Goal: Find contact information: Find contact information

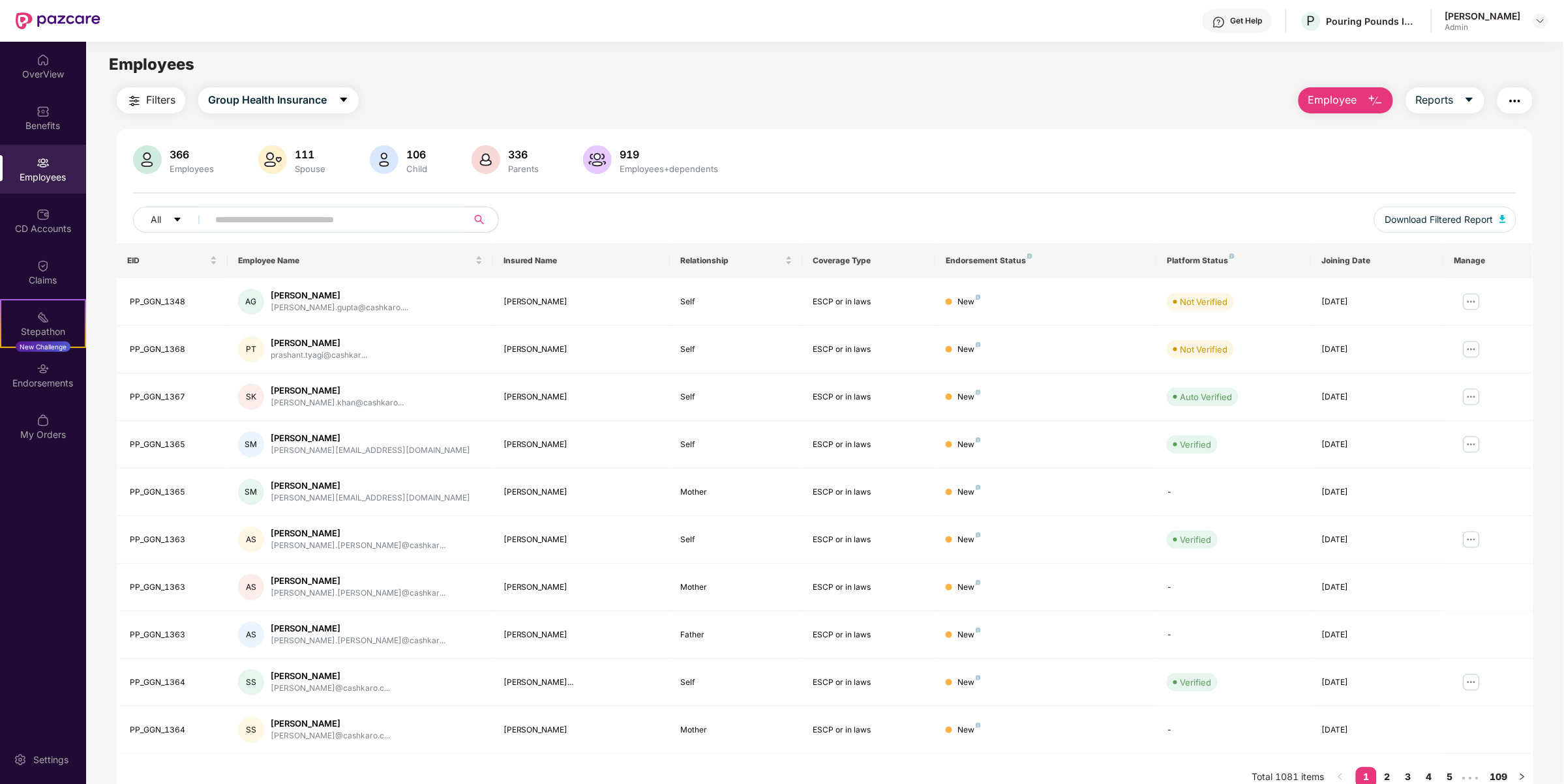
click at [335, 213] on input "text" at bounding box center [333, 219] width 234 height 20
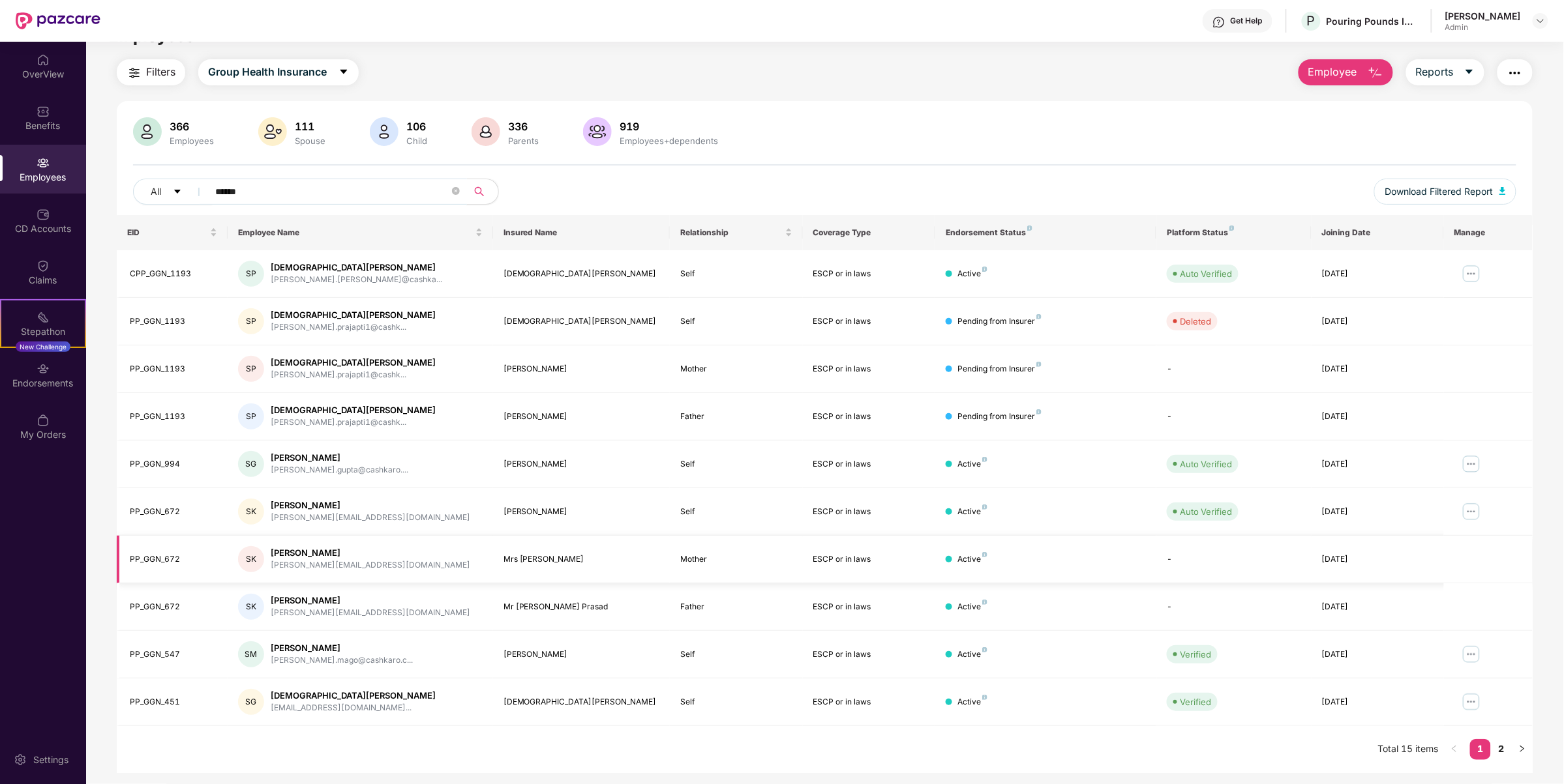
scroll to position [41, 0]
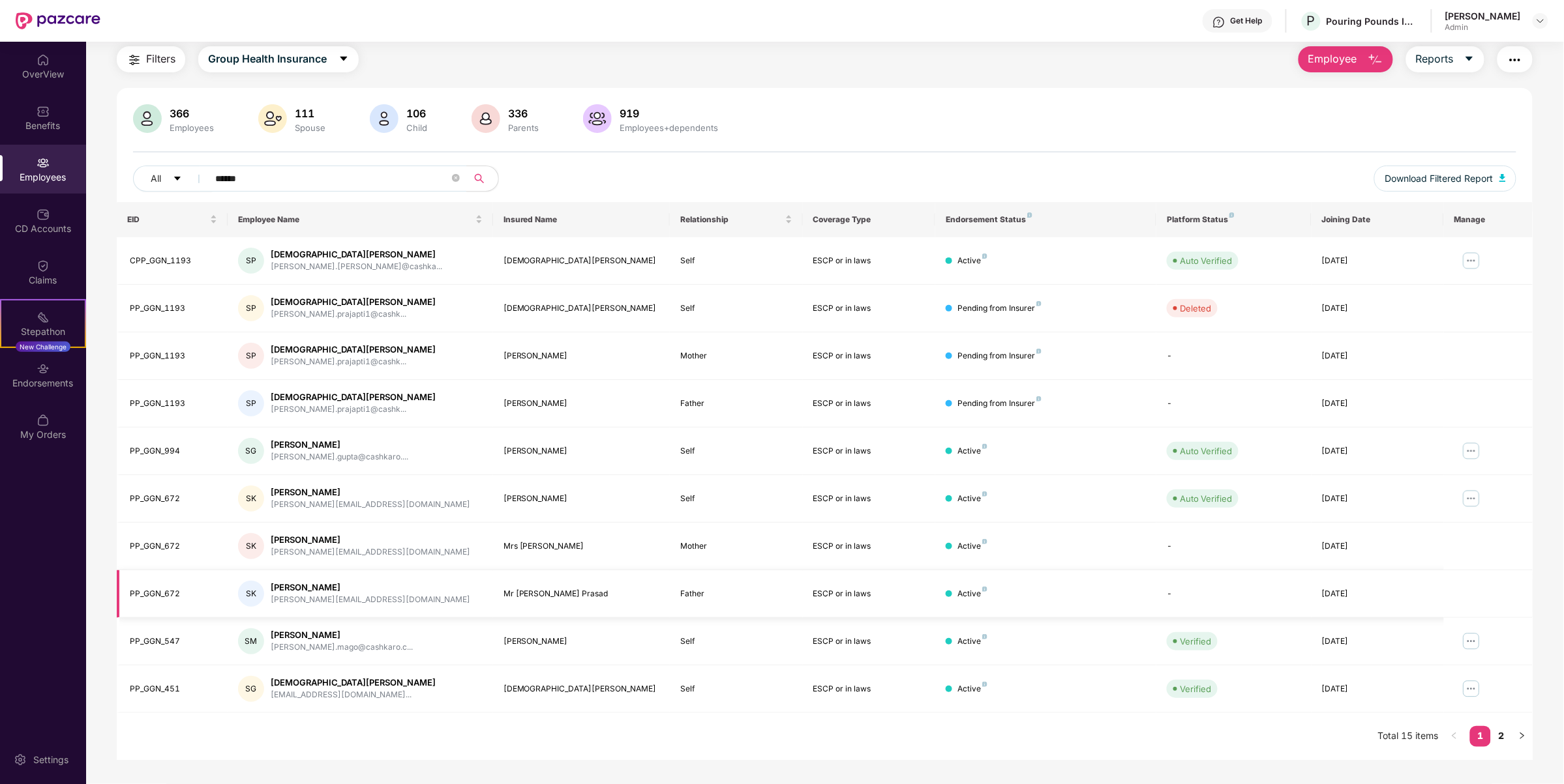
click at [983, 602] on td "Active" at bounding box center [1045, 594] width 221 height 47
drag, startPoint x: 330, startPoint y: 161, endPoint x: 327, endPoint y: 169, distance: 8.5
click at [330, 163] on div "366 Employees 111 Spouse 106 Child 336 Parents 919 Employees+dependents All ***…" at bounding box center [825, 152] width 1415 height 97
click at [312, 184] on input "******" at bounding box center [333, 179] width 234 height 20
paste input "****"
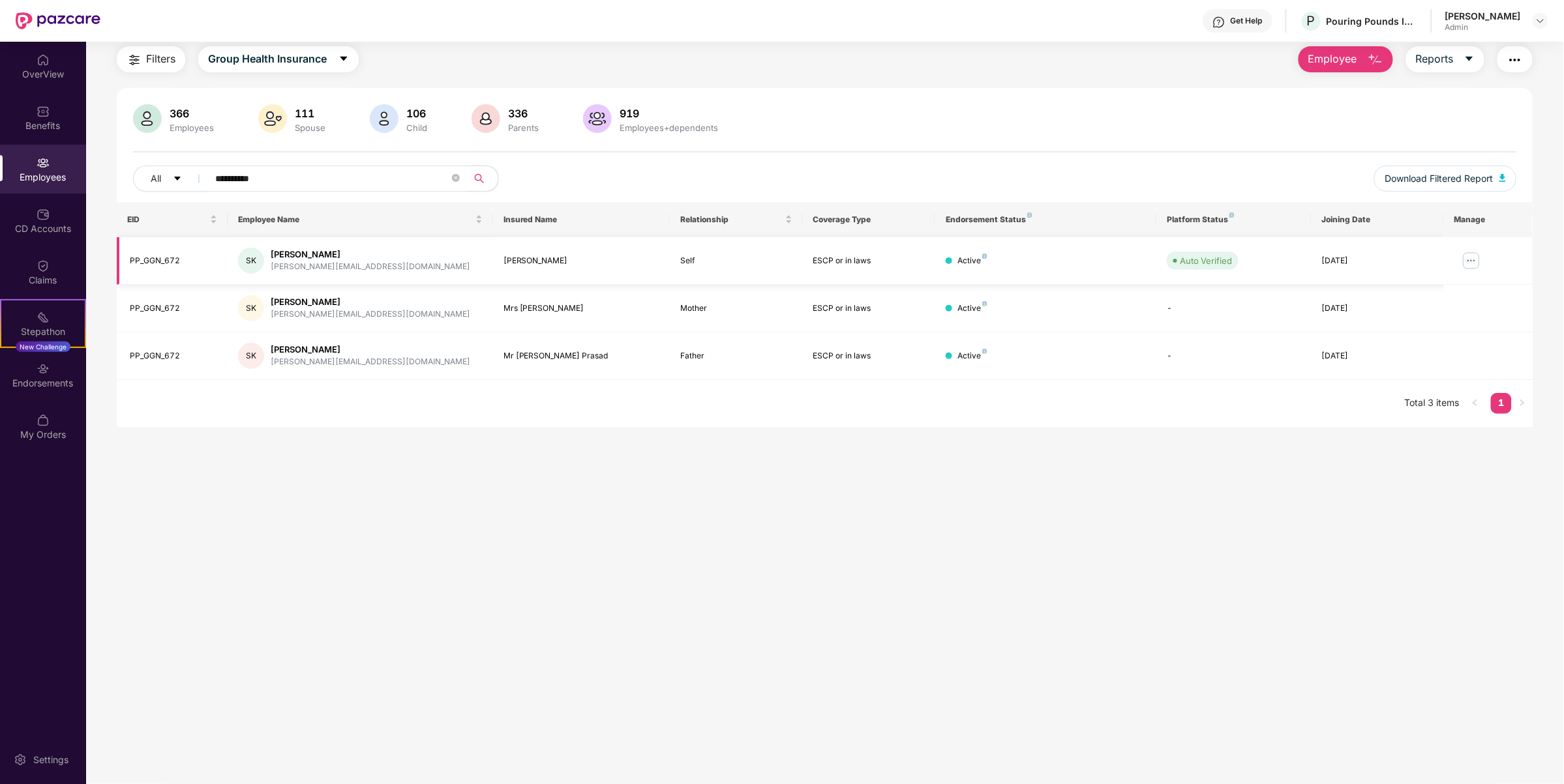
type input "**********"
click at [1466, 261] on img at bounding box center [1470, 260] width 21 height 21
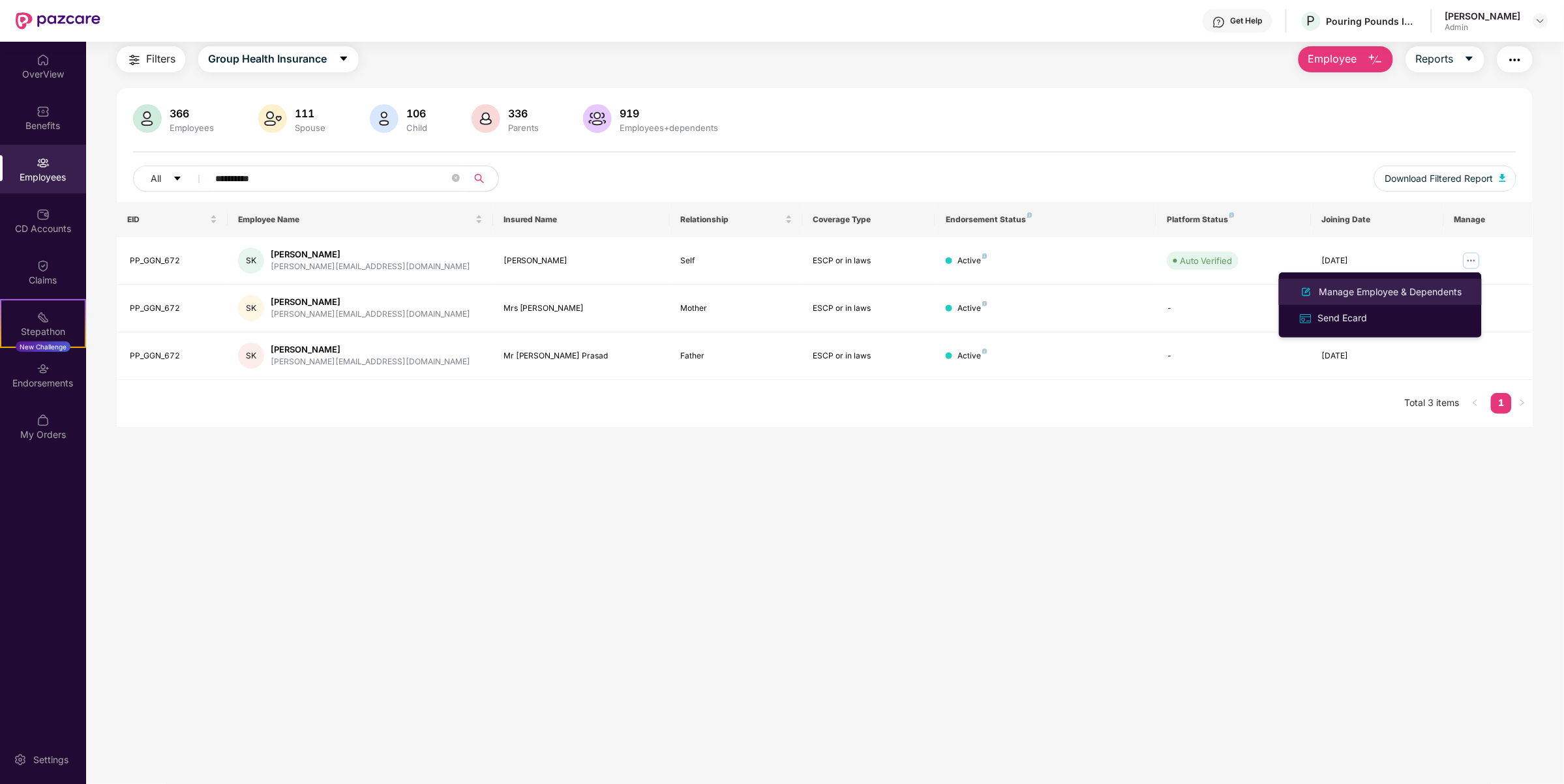
click at [1389, 294] on div "Manage Employee & Dependents" at bounding box center [1391, 292] width 148 height 15
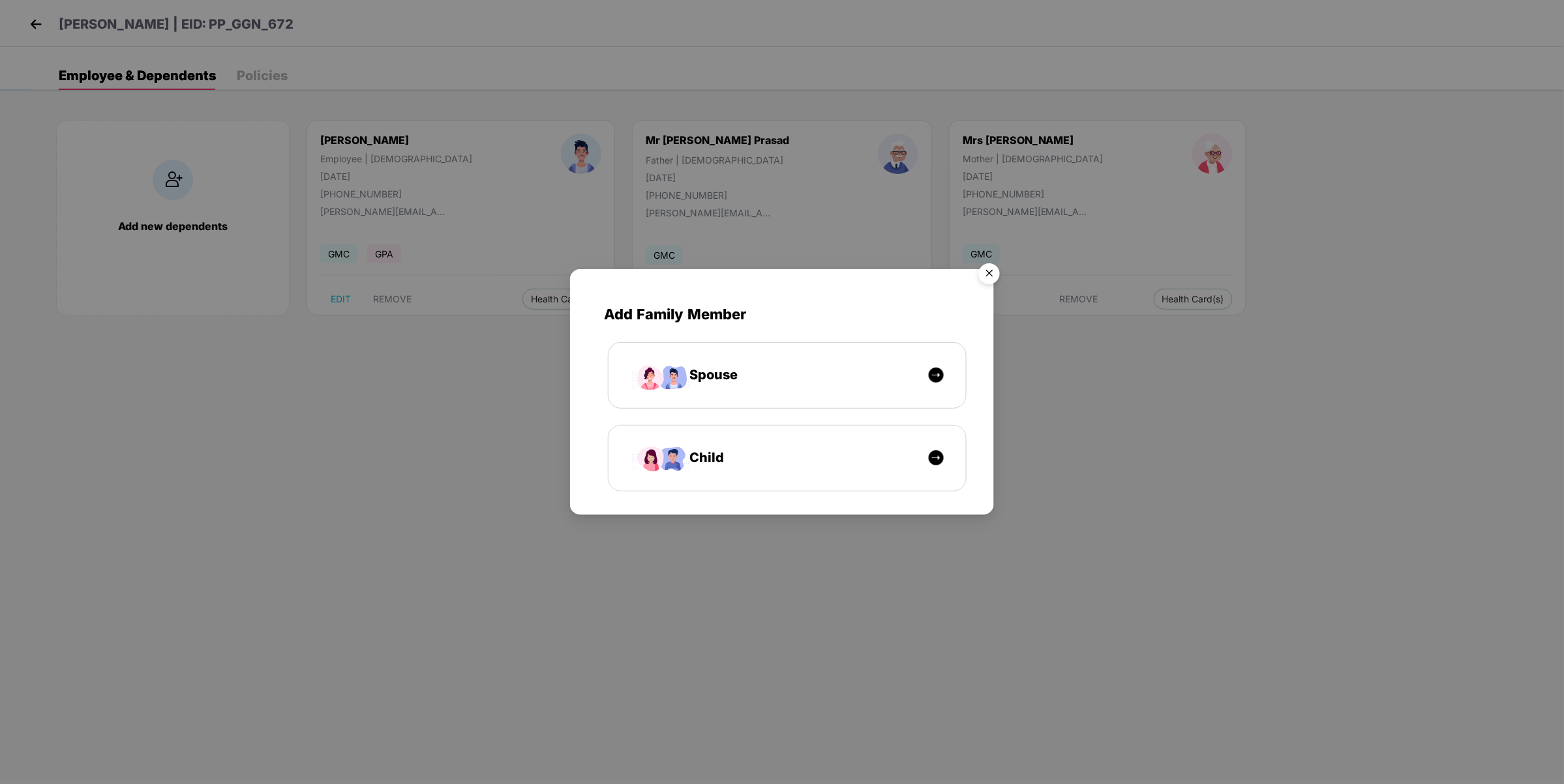
click at [985, 275] on img "Close" at bounding box center [989, 275] width 36 height 36
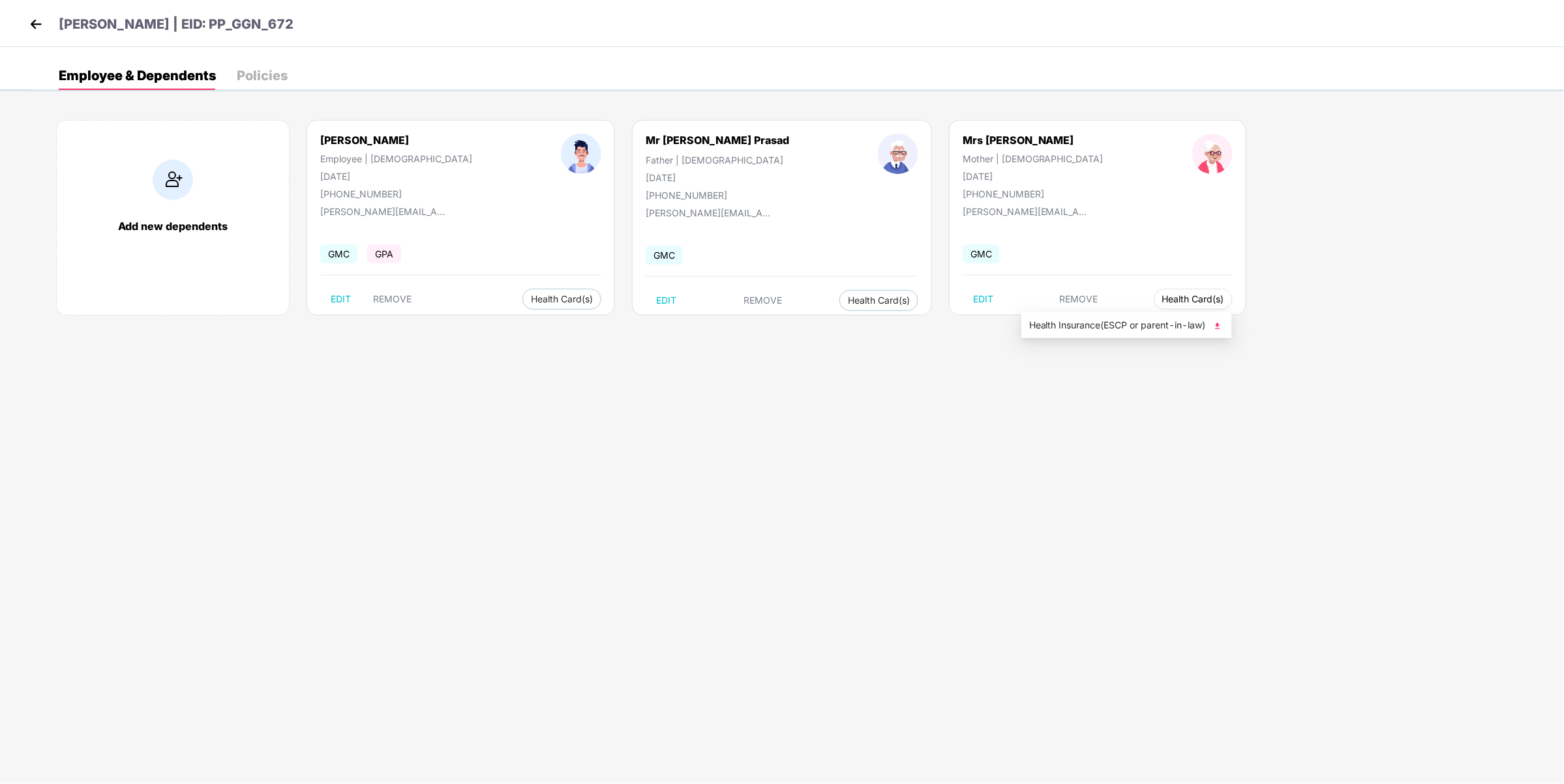
click at [1154, 306] on button "Health Card(s)" at bounding box center [1193, 299] width 79 height 21
click at [1091, 326] on span "Health Insurance(ESCP or parent-in-law)" at bounding box center [1127, 325] width 195 height 15
click at [1335, 56] on div "Employee & Dependents Policies Add new dependents [PERSON_NAME] Employee | [DEM…" at bounding box center [782, 69] width 1564 height 44
click at [1073, 322] on span "Health Insurance(ESCP or parent-in-law)" at bounding box center [1127, 325] width 195 height 15
click at [37, 22] on img at bounding box center [36, 25] width 20 height 20
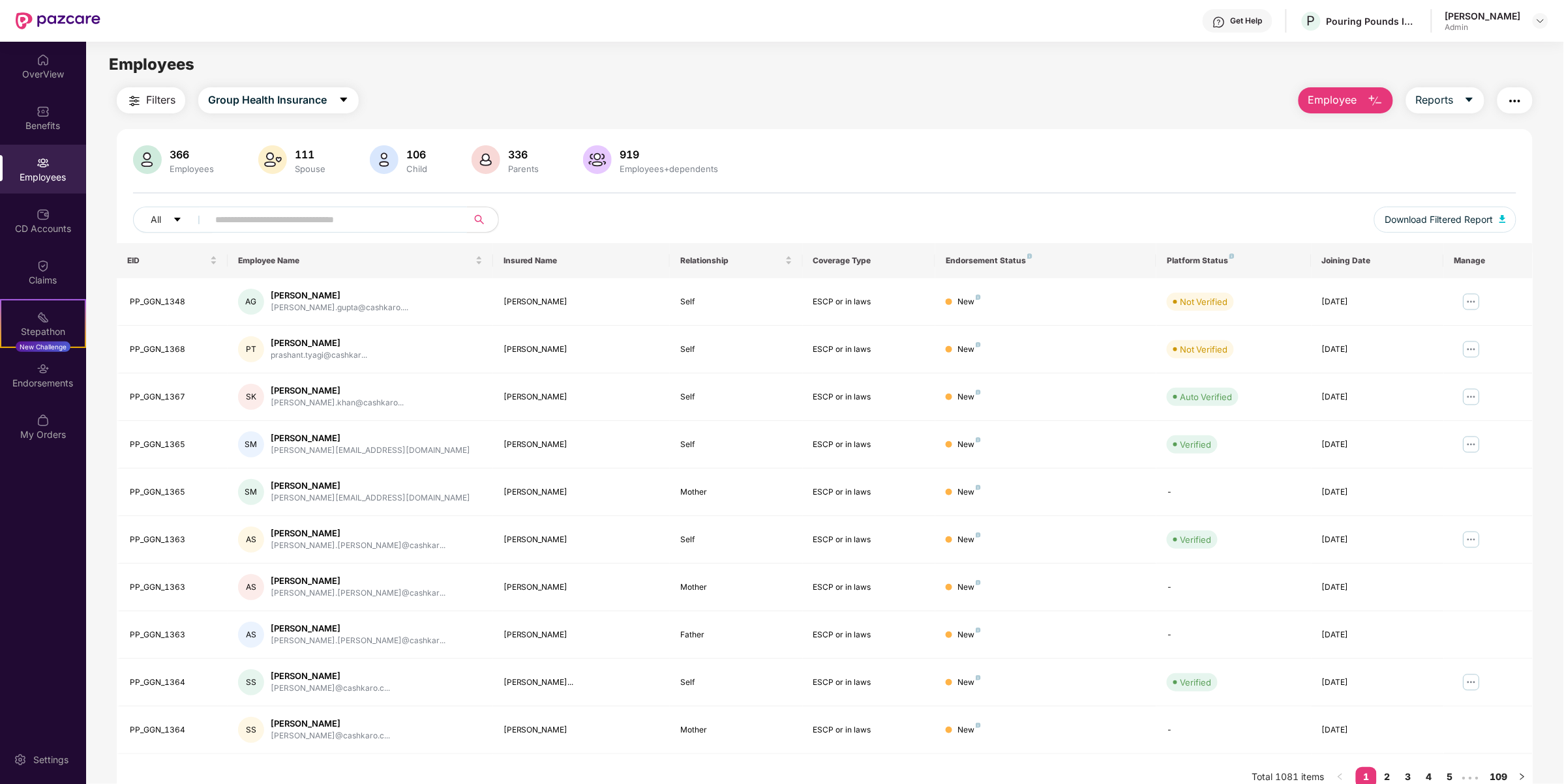
click at [285, 226] on input "text" at bounding box center [333, 219] width 234 height 20
paste input "**********"
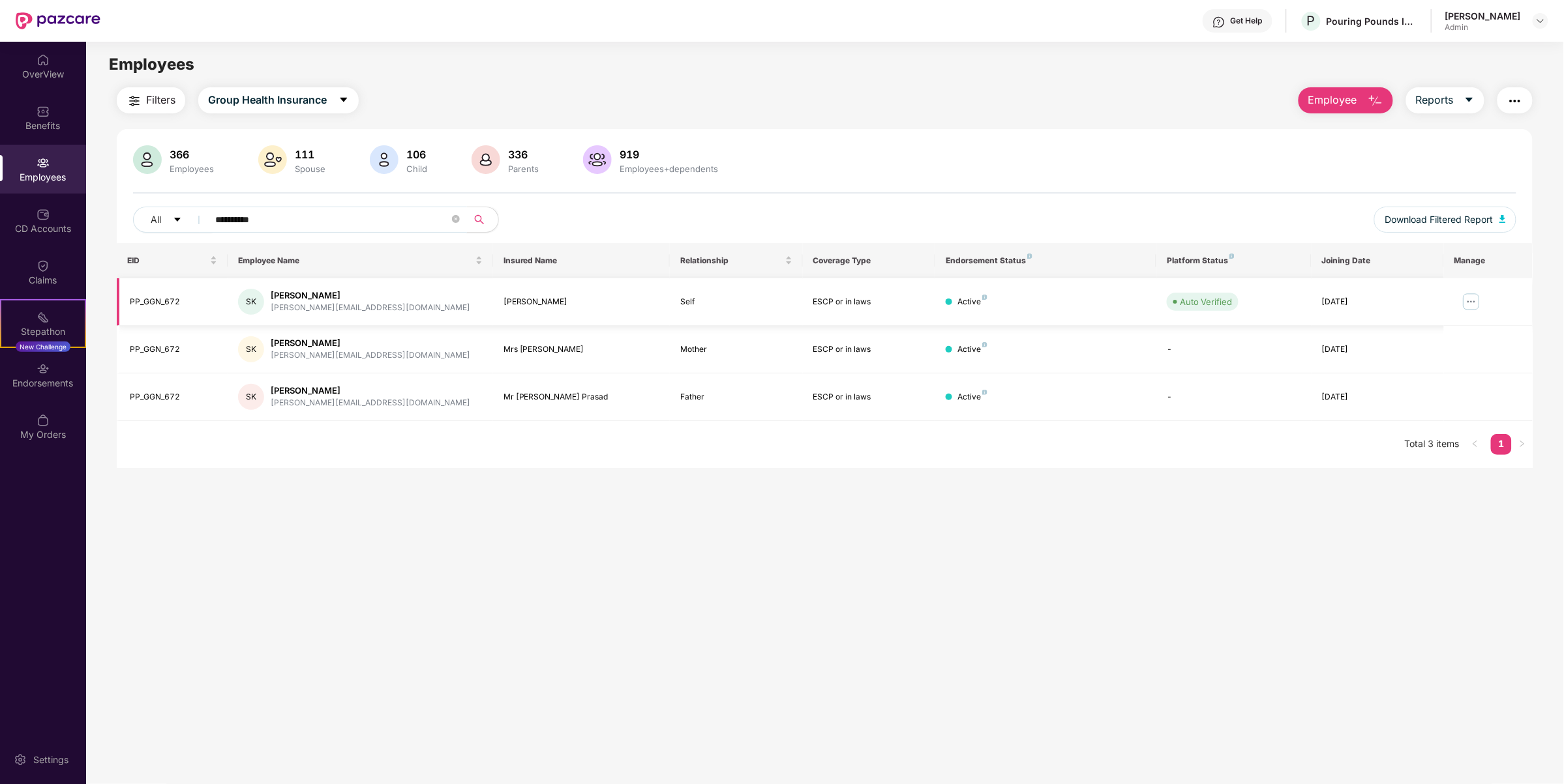
type input "**********"
click at [1469, 301] on img at bounding box center [1470, 301] width 21 height 21
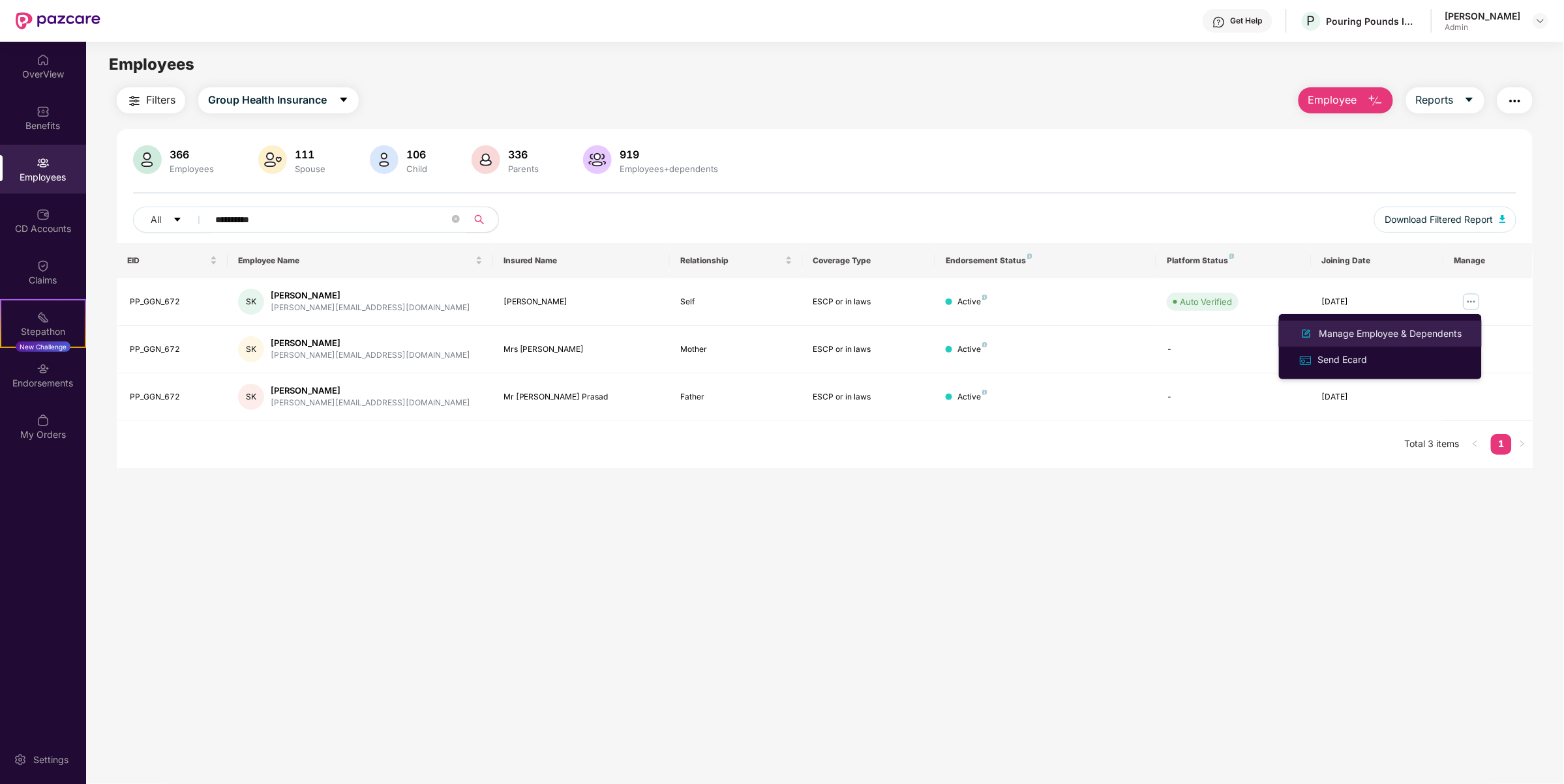
click at [1361, 343] on li "Manage Employee & Dependents" at bounding box center [1380, 333] width 203 height 27
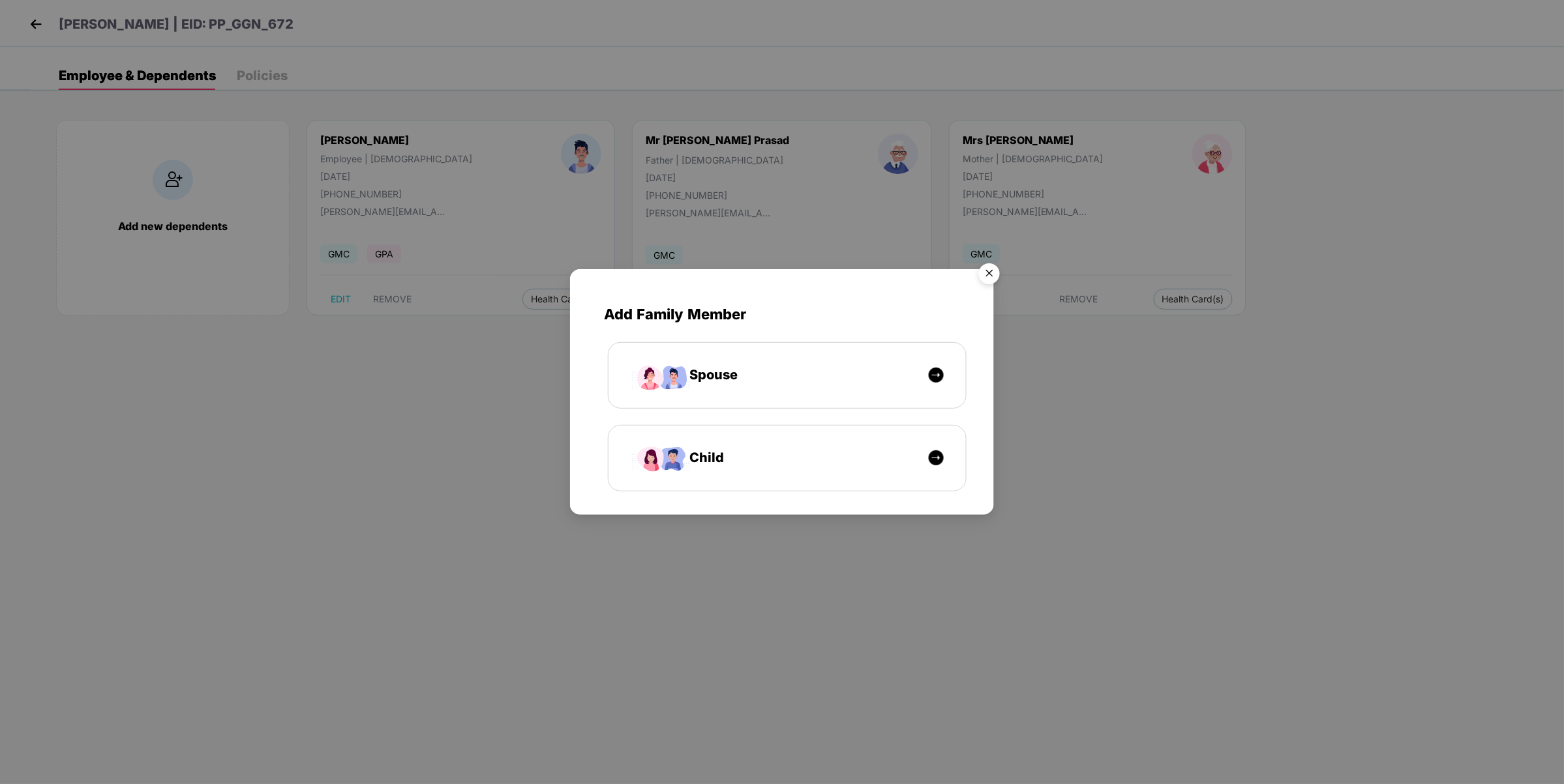
click at [278, 76] on div "Add Family Member Spouse Child" at bounding box center [782, 392] width 1564 height 784
click at [983, 270] on img "Close" at bounding box center [989, 275] width 36 height 36
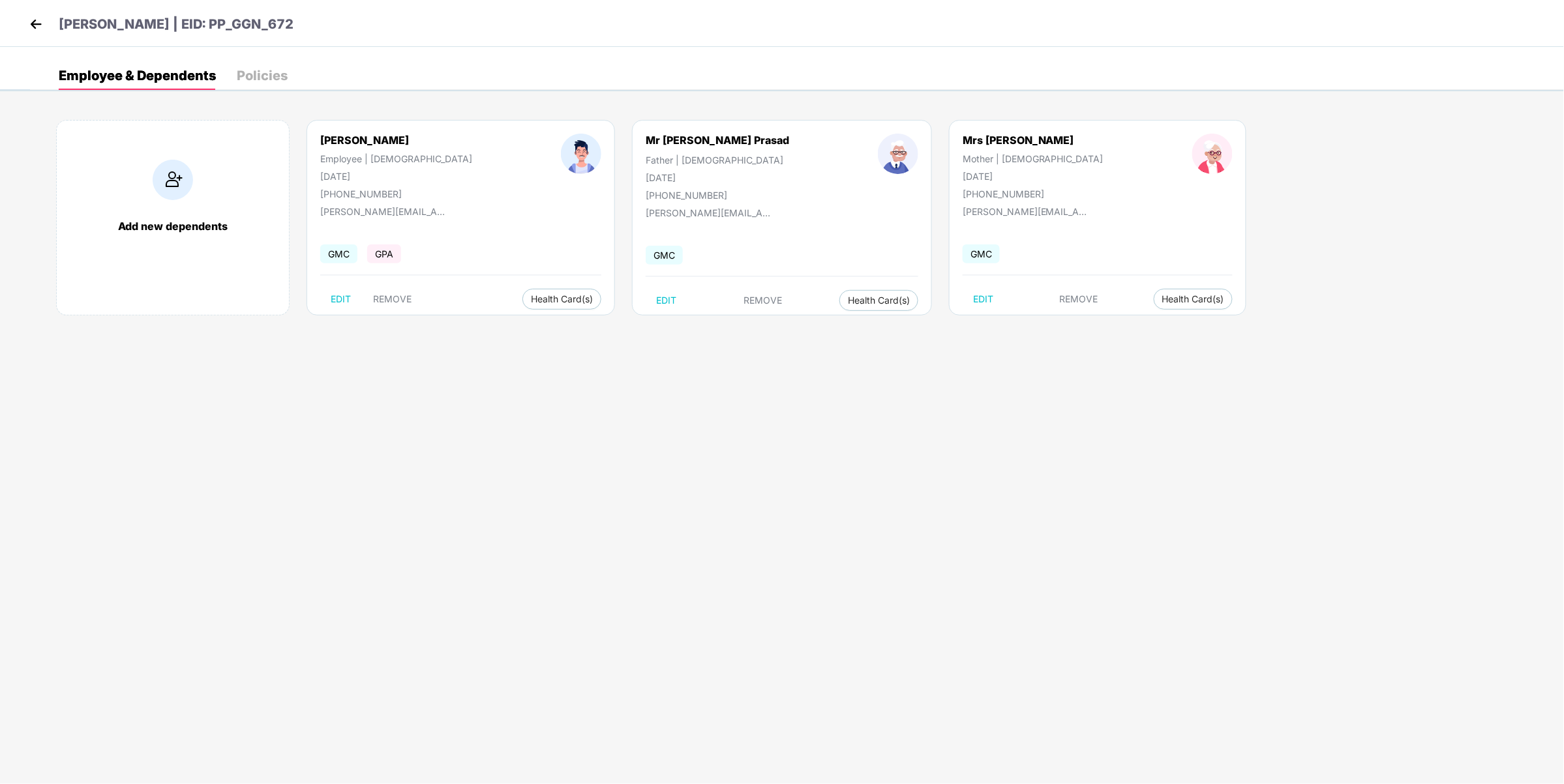
click at [276, 80] on div "Policies" at bounding box center [263, 75] width 51 height 13
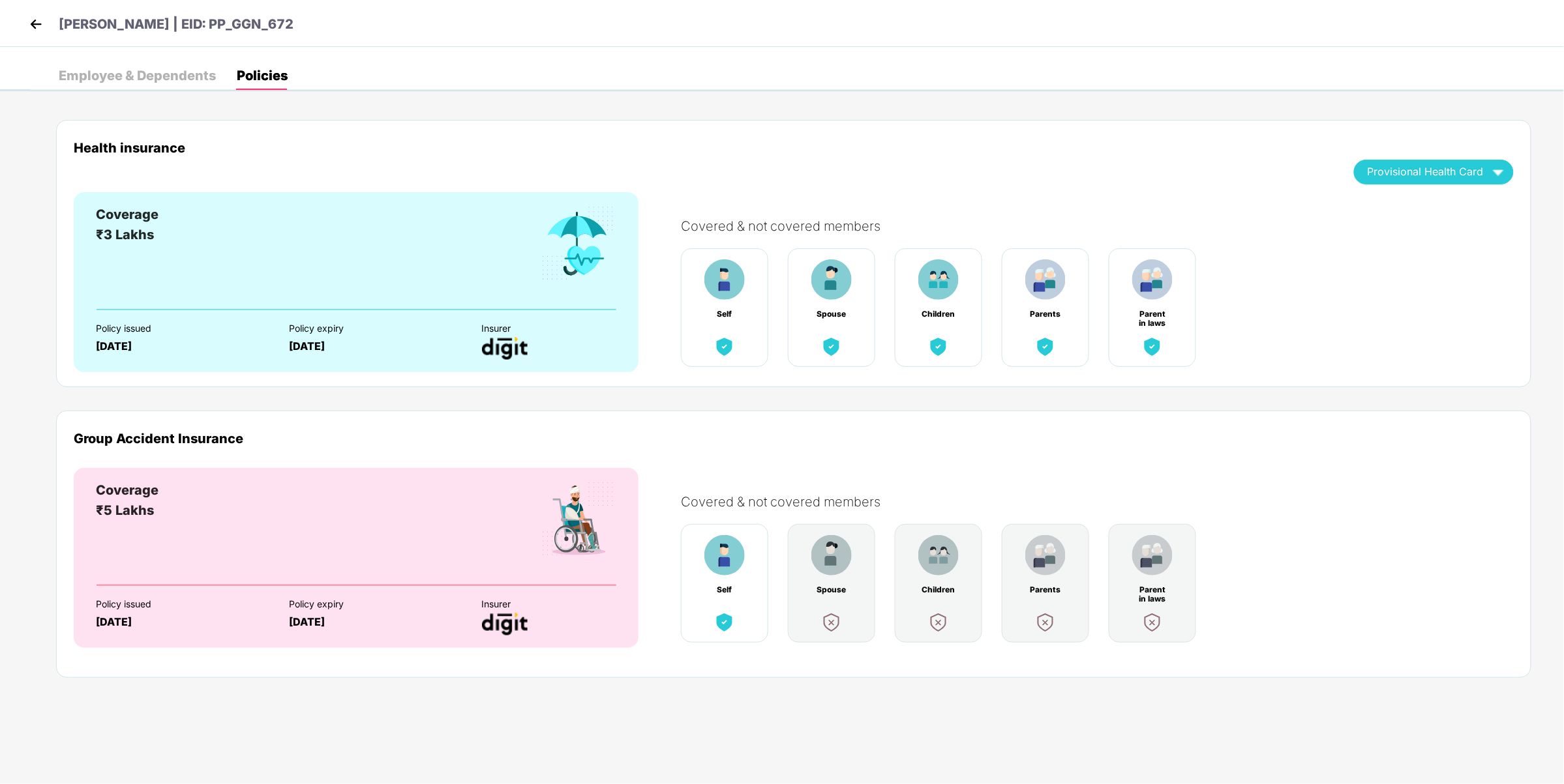
click at [43, 15] on img at bounding box center [36, 25] width 20 height 20
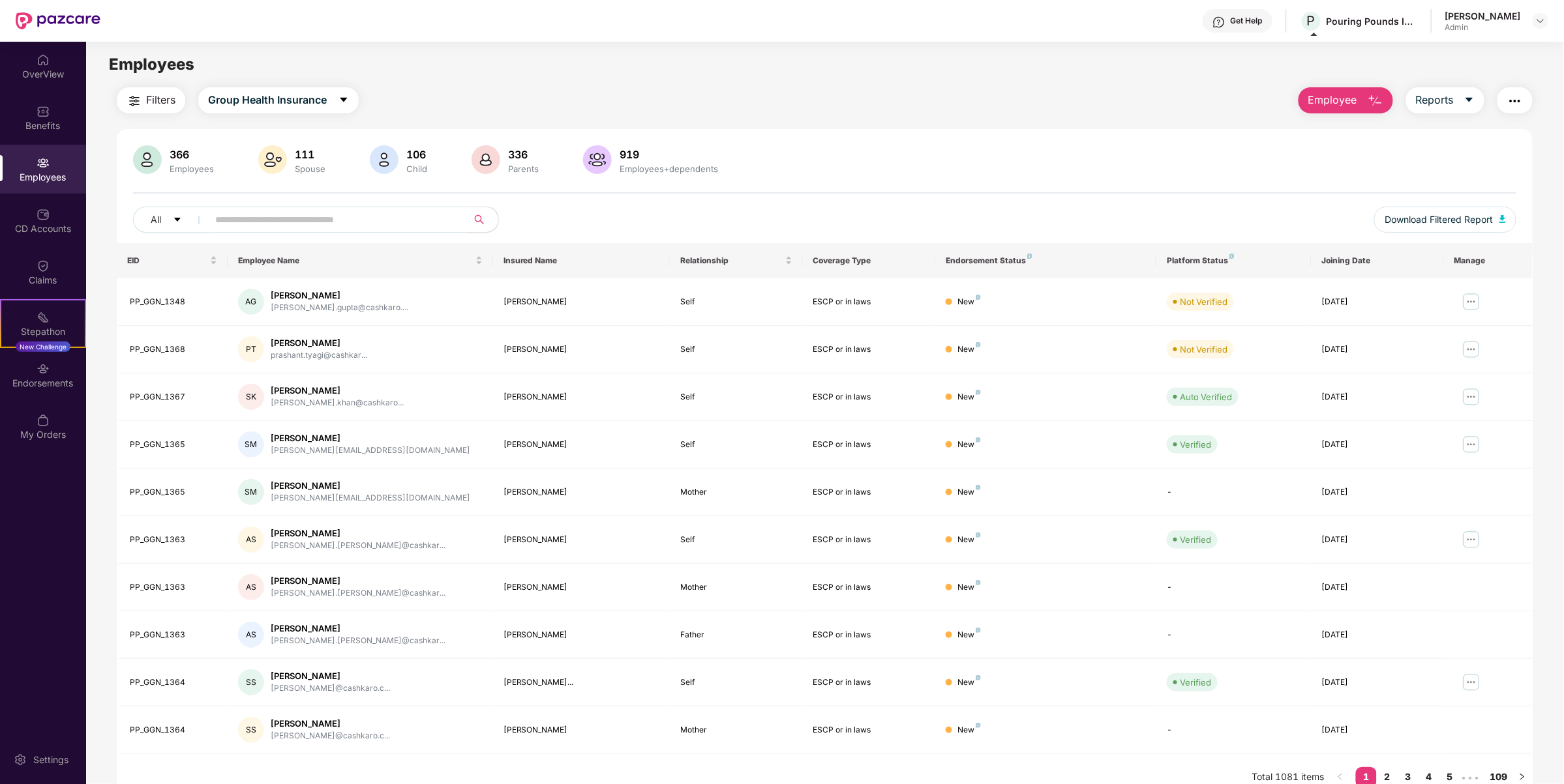
click at [1267, 30] on div "Get Help" at bounding box center [1237, 21] width 70 height 24
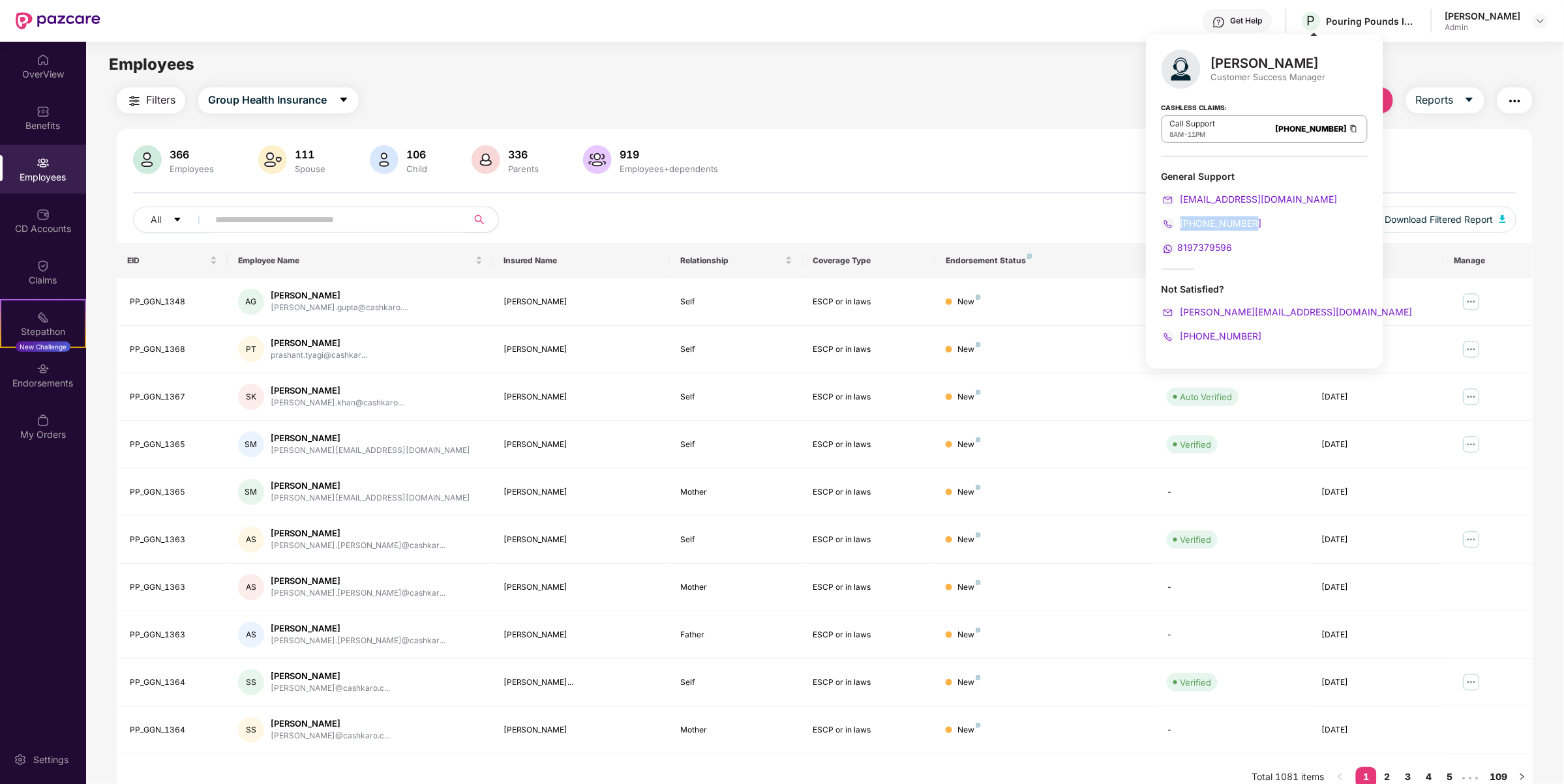
drag, startPoint x: 1269, startPoint y: 223, endPoint x: 1239, endPoint y: 261, distance: 48.4
click at [1187, 230] on div "[PHONE_NUMBER]" at bounding box center [1264, 223] width 206 height 15
drag, startPoint x: 1246, startPoint y: 253, endPoint x: 1207, endPoint y: 249, distance: 39.2
click at [1207, 249] on div "8197379596" at bounding box center [1264, 247] width 206 height 15
drag, startPoint x: 1251, startPoint y: 229, endPoint x: 1177, endPoint y: 222, distance: 74.3
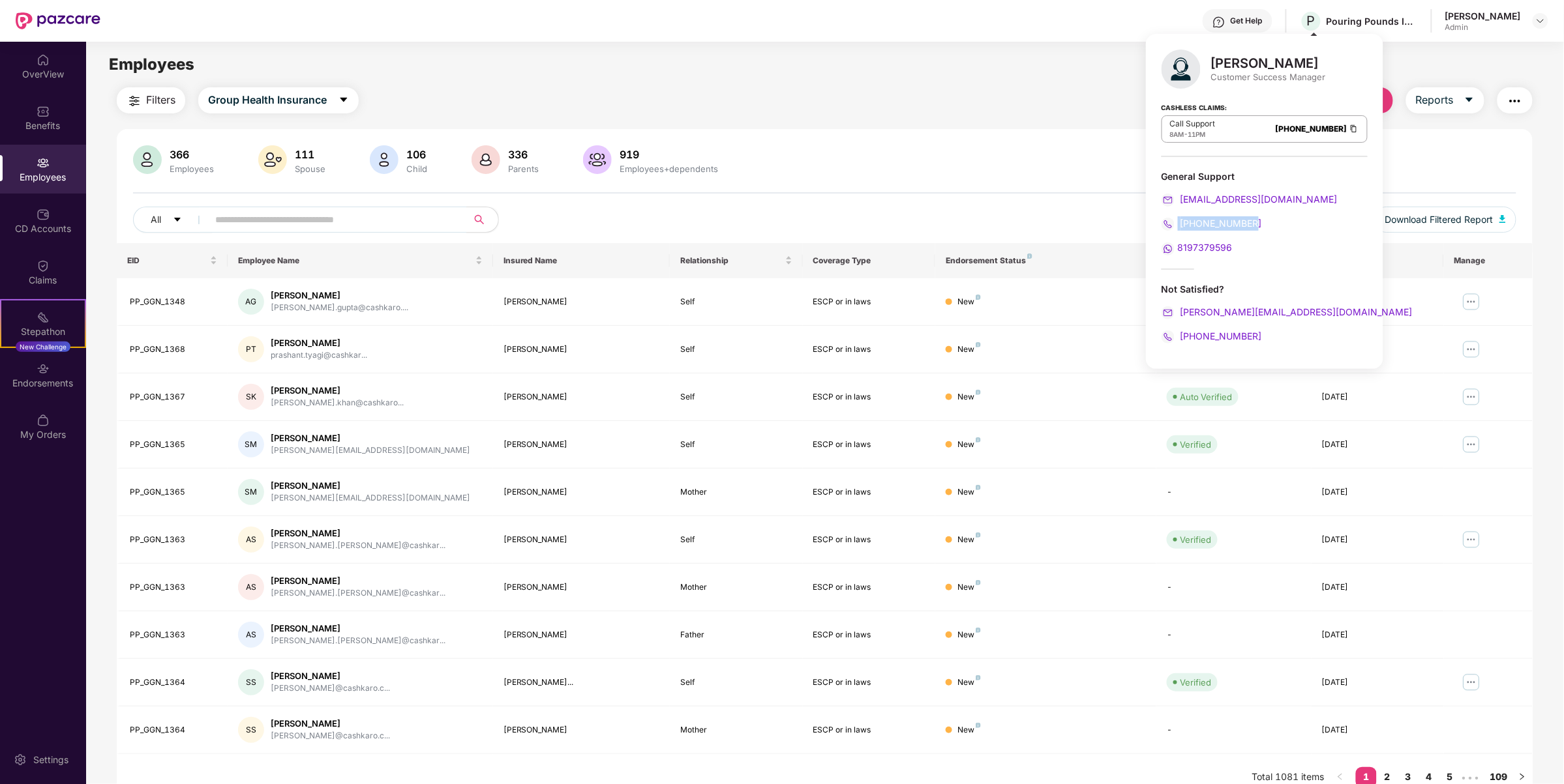
click at [1177, 222] on div "[PHONE_NUMBER]" at bounding box center [1264, 223] width 206 height 15
copy span "[PHONE_NUMBER]"
drag, startPoint x: 1247, startPoint y: 246, endPoint x: 1168, endPoint y: 246, distance: 79.0
click at [1168, 246] on div "8197379596" at bounding box center [1264, 247] width 206 height 15
copy span "8197379596"
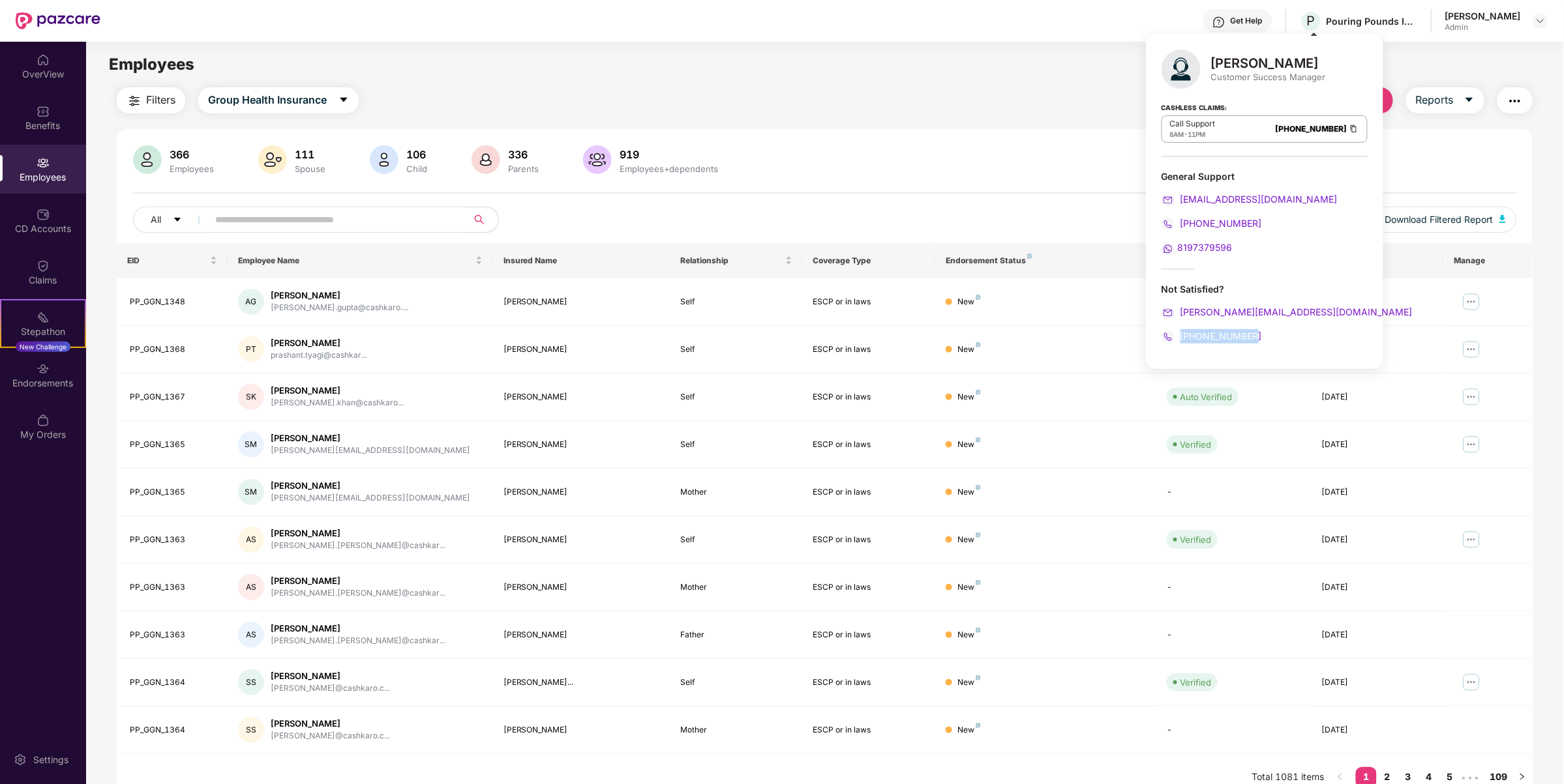
drag, startPoint x: 1255, startPoint y: 339, endPoint x: 1182, endPoint y: 337, distance: 73.0
click at [1182, 337] on div "[PHONE_NUMBER]" at bounding box center [1264, 336] width 206 height 15
copy span "[PHONE_NUMBER]"
drag, startPoint x: 1242, startPoint y: 256, endPoint x: 1172, endPoint y: 249, distance: 70.3
click at [1172, 249] on div "[PERSON_NAME] Customer Success Manager Cashless Claims: Call Support 8AM - 11PM…" at bounding box center [1264, 201] width 237 height 335
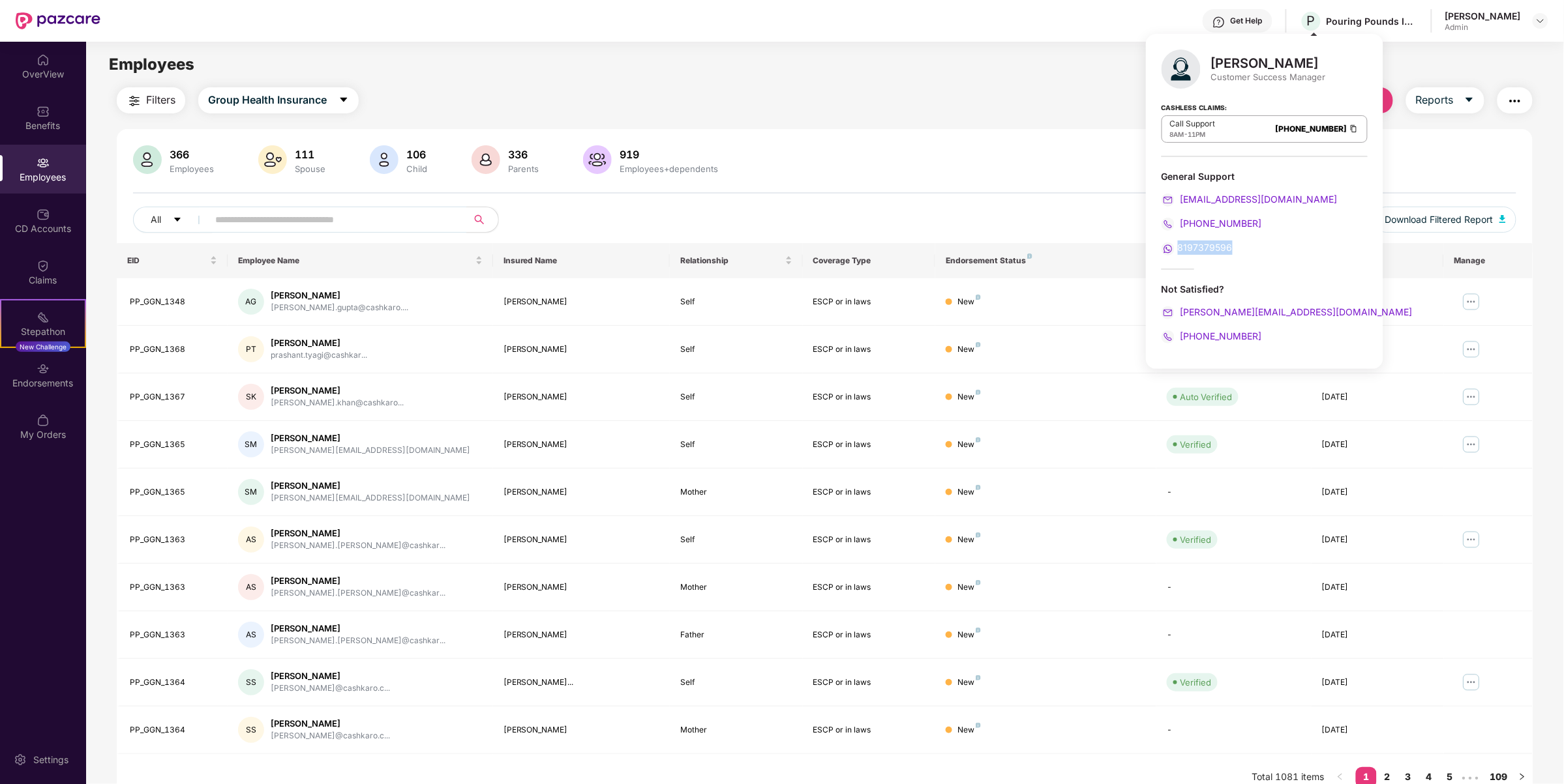
copy span "8197379596"
click at [1425, 137] on div "366 Employees 111 Spouse 106 Child 336 Parents 919 Employees+dependents All Dow…" at bounding box center [825, 464] width 1415 height 672
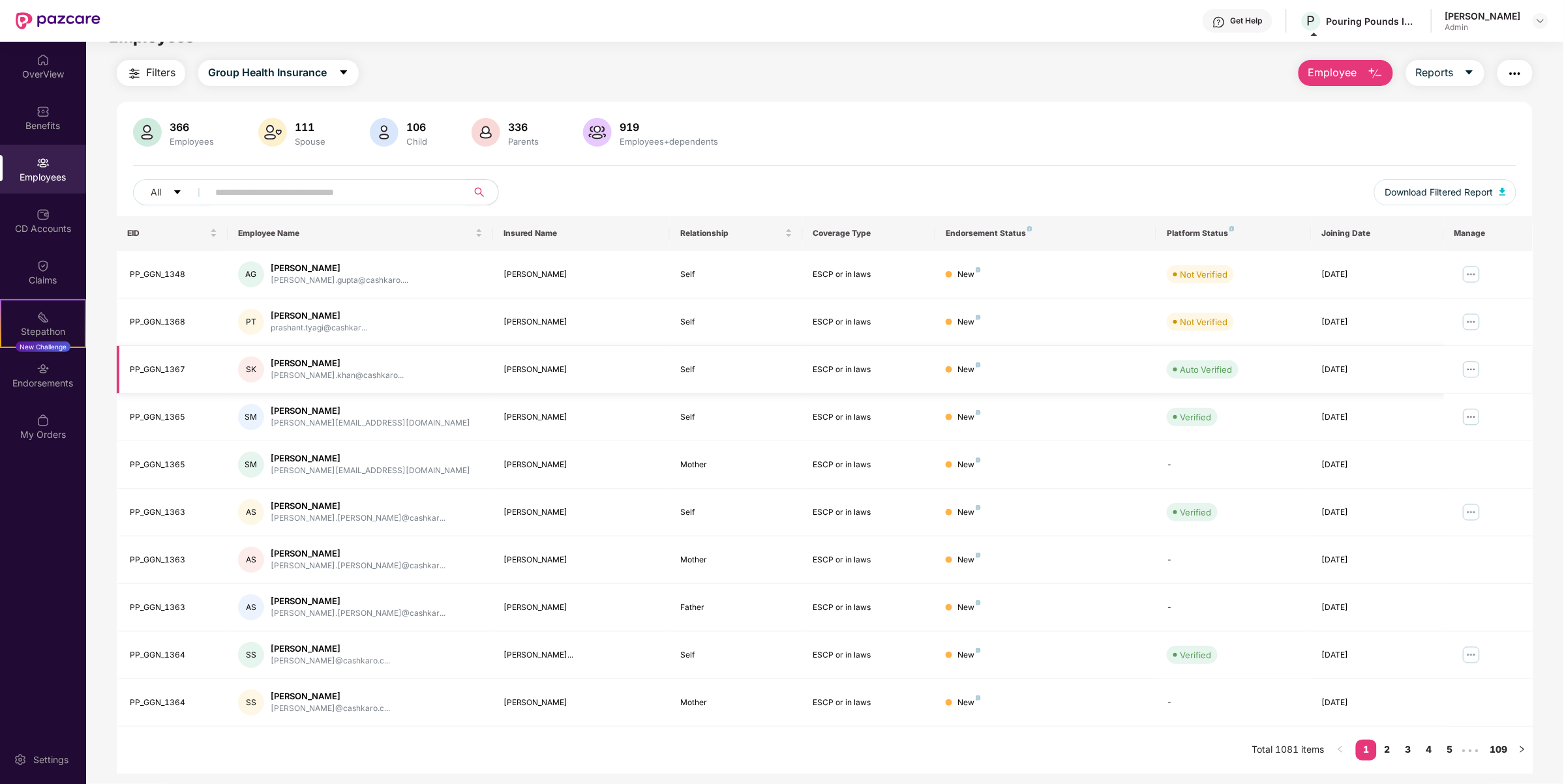
scroll to position [41, 0]
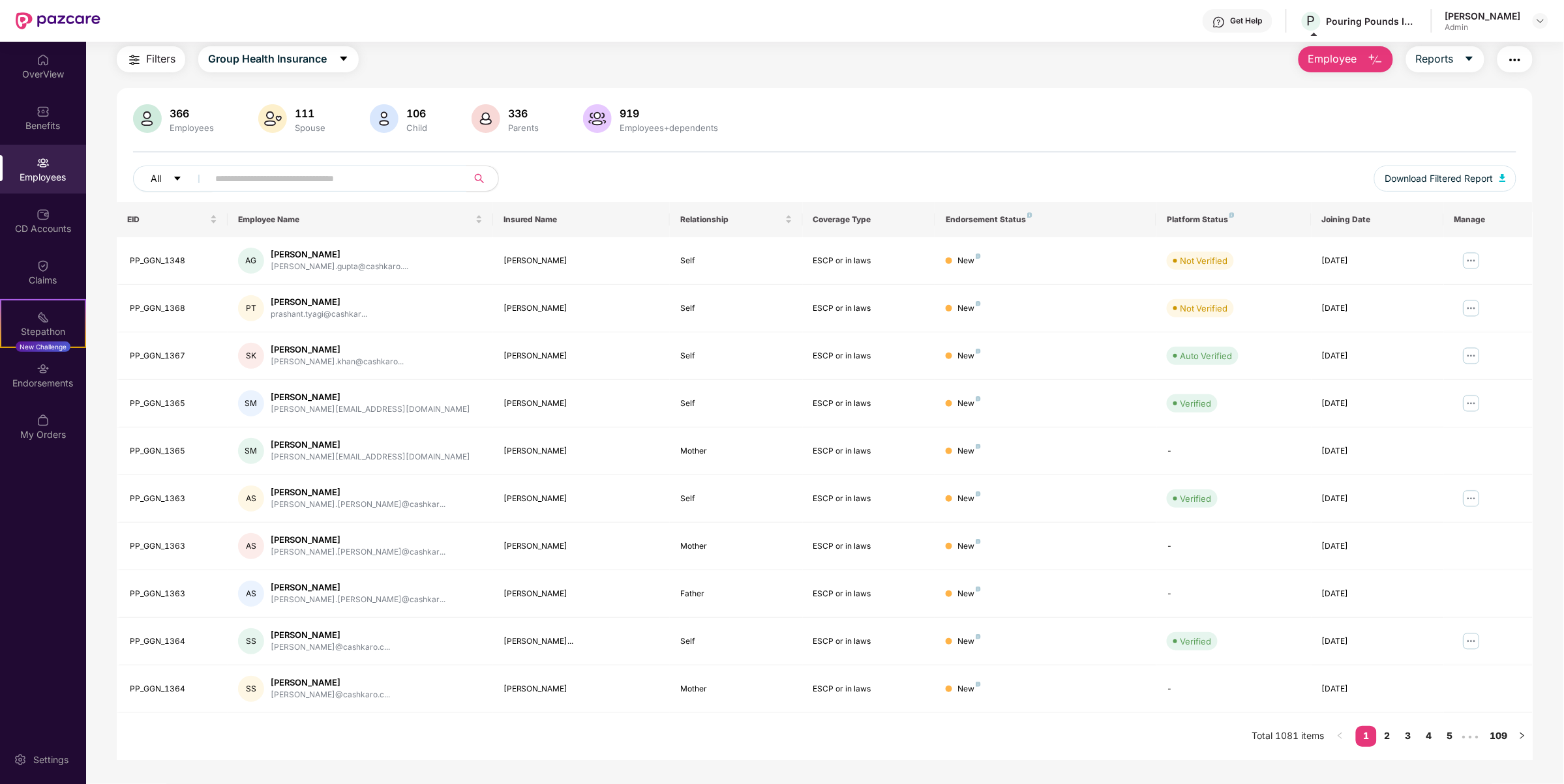
click at [177, 170] on button "All" at bounding box center [172, 178] width 80 height 27
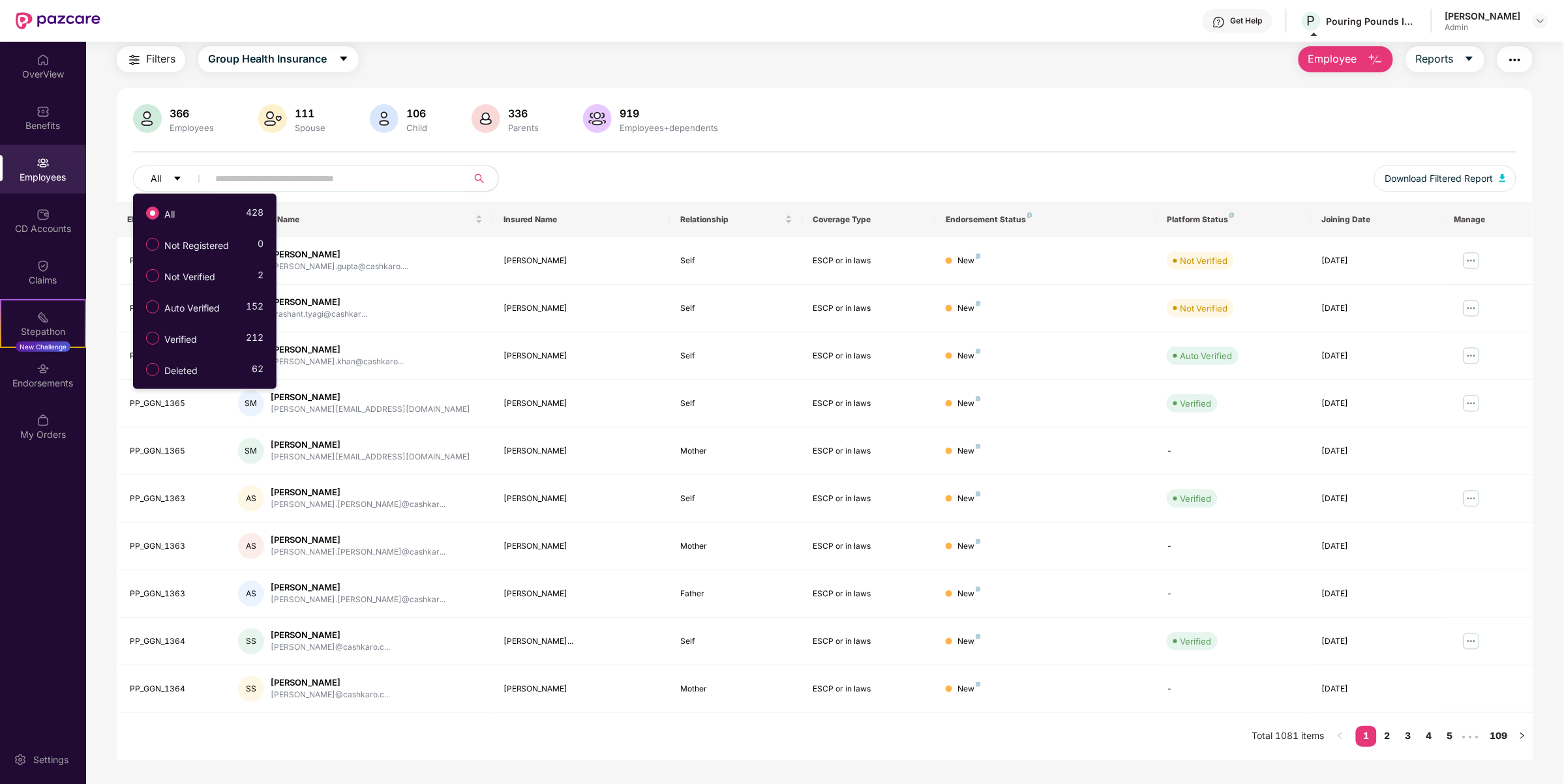
click at [179, 181] on icon "caret-down" at bounding box center [177, 178] width 9 height 9
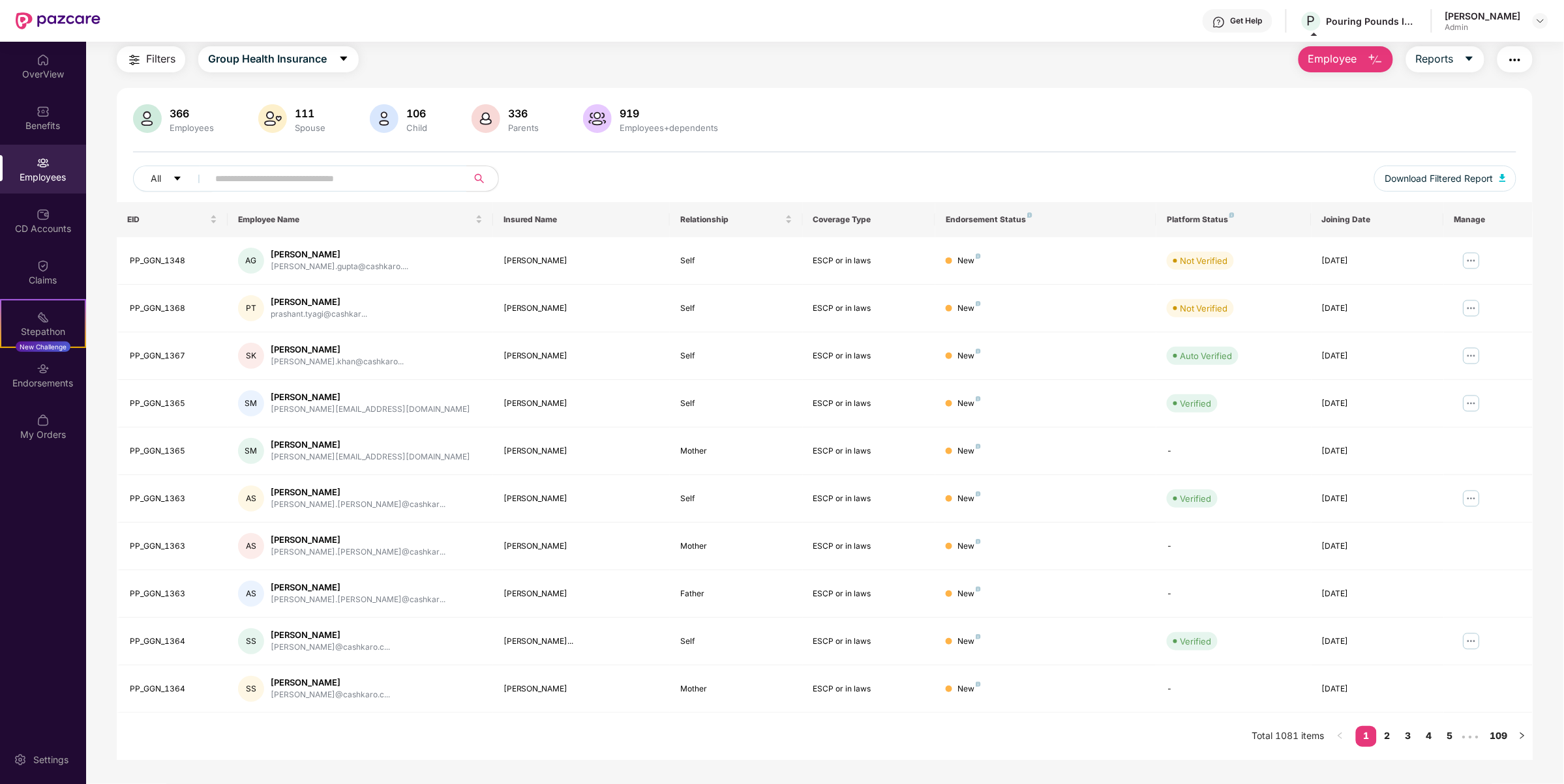
click at [157, 118] on img at bounding box center [147, 118] width 29 height 29
click at [262, 107] on img at bounding box center [272, 118] width 29 height 29
click at [396, 128] on img at bounding box center [384, 118] width 29 height 29
click at [506, 107] on div "336" at bounding box center [524, 113] width 35 height 13
click at [592, 112] on img at bounding box center [596, 118] width 29 height 29
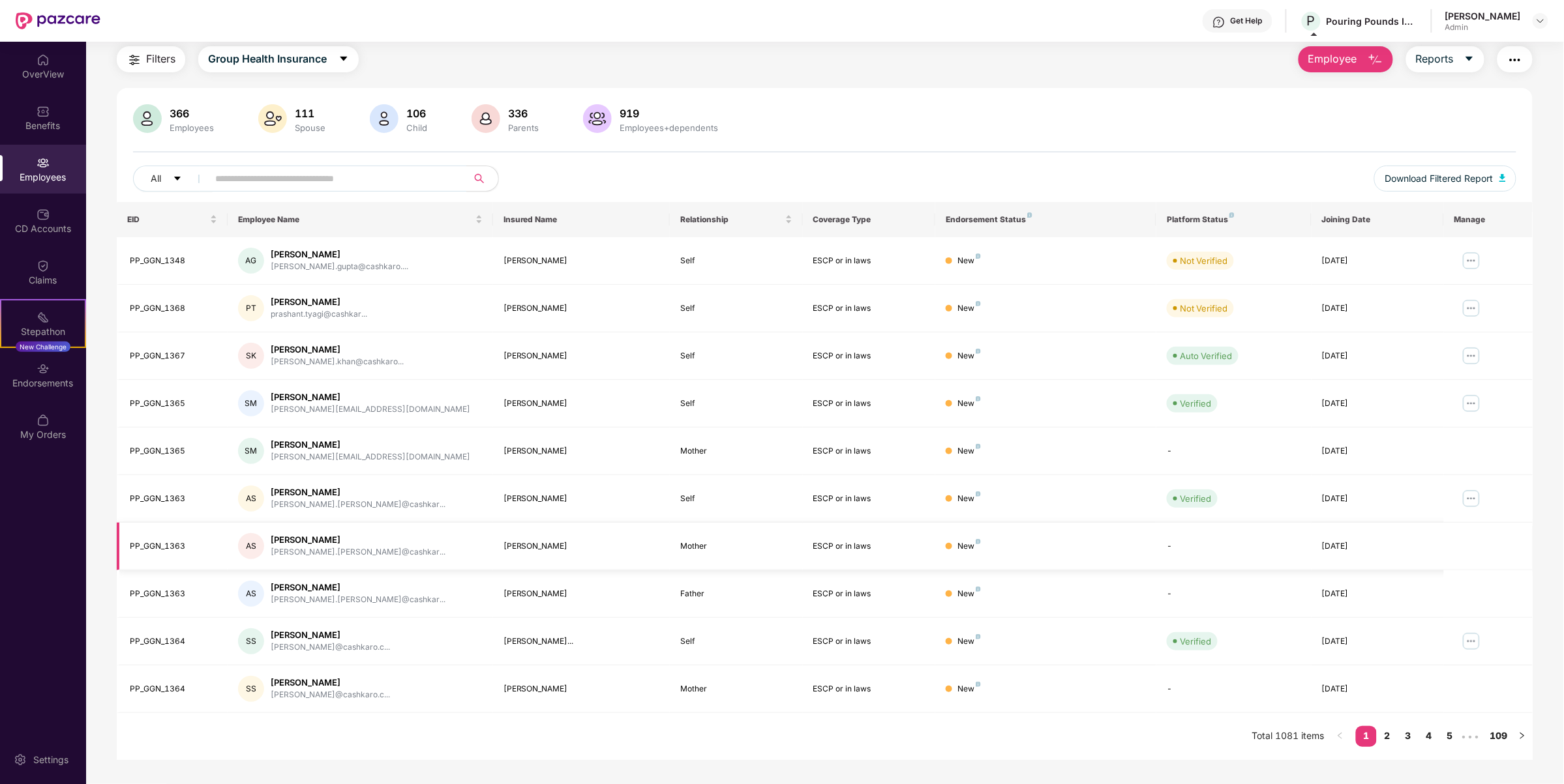
click at [1162, 546] on td "-" at bounding box center [1233, 546] width 155 height 47
